Goal: Information Seeking & Learning: Learn about a topic

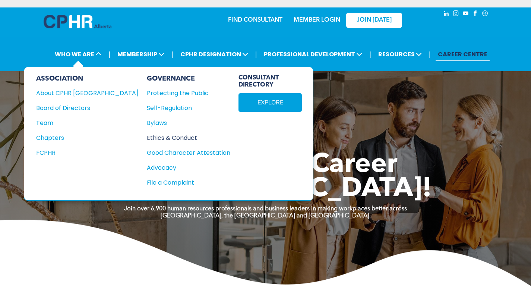
click at [147, 138] on div "Ethics & Conduct" at bounding box center [184, 137] width 75 height 9
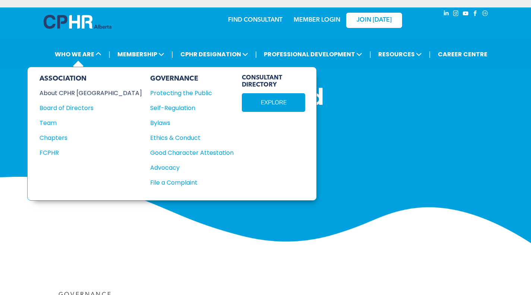
click at [91, 94] on div "About CPHR [GEOGRAPHIC_DATA]" at bounding box center [86, 92] width 92 height 9
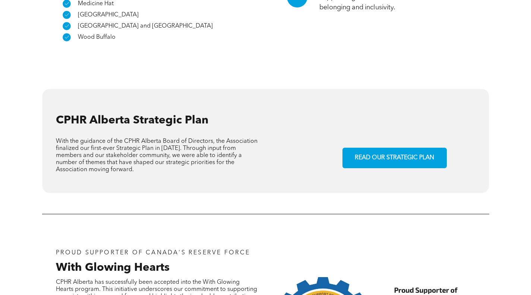
scroll to position [555, 0]
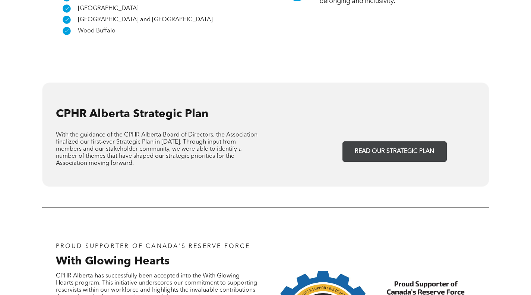
click at [361, 144] on span "READ OUR STRATEGIC PLAN" at bounding box center [394, 151] width 85 height 15
